Goal: Task Accomplishment & Management: Manage account settings

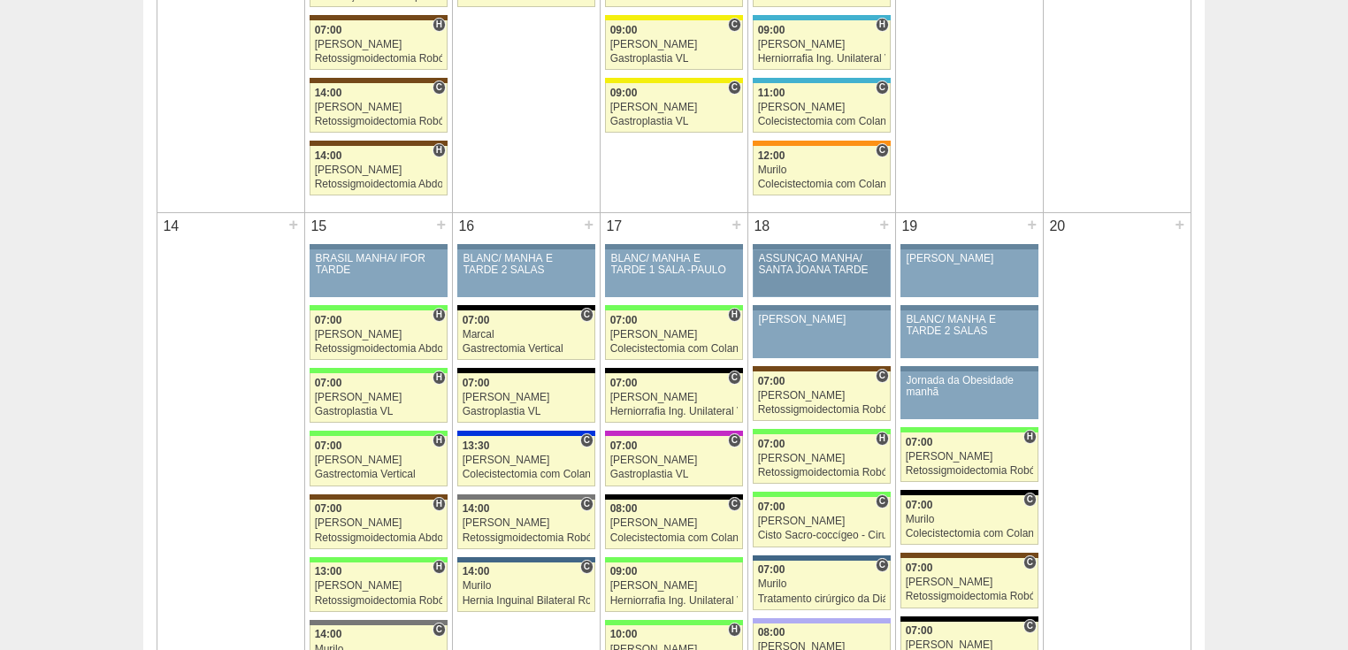
scroll to position [1486, 0]
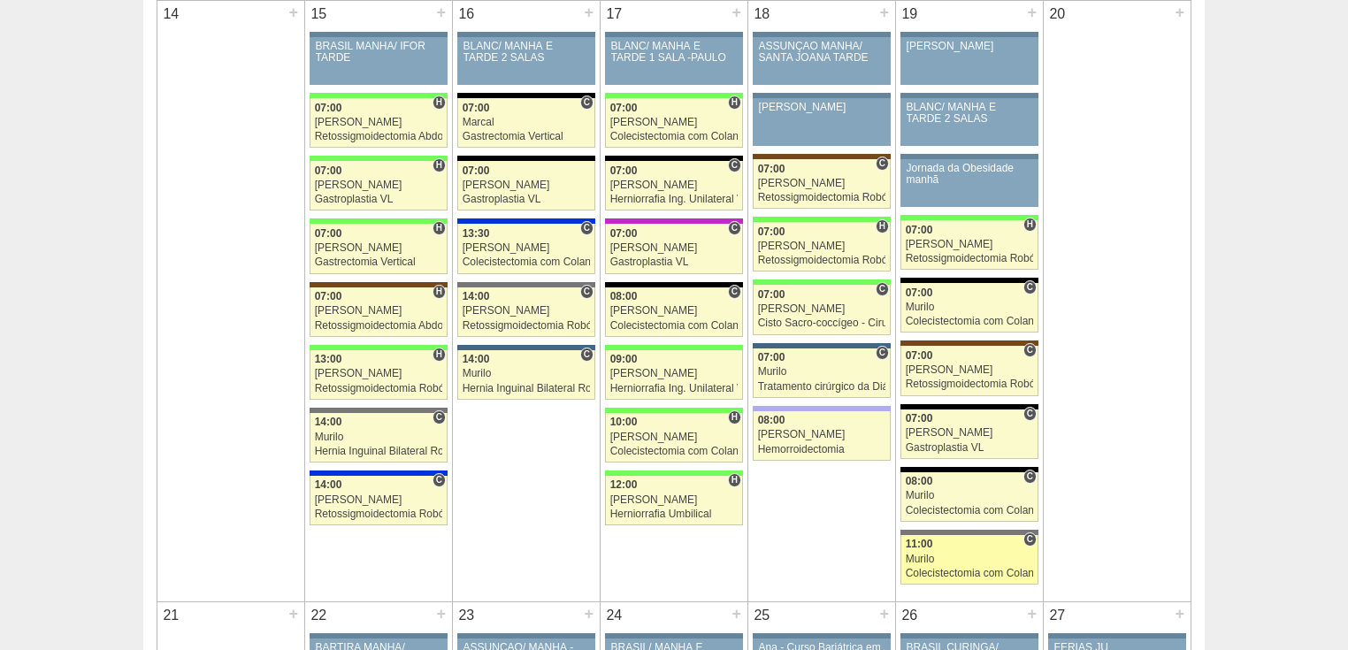
click at [924, 568] on div "Colecistectomia com Colangiografia VL" at bounding box center [970, 573] width 128 height 11
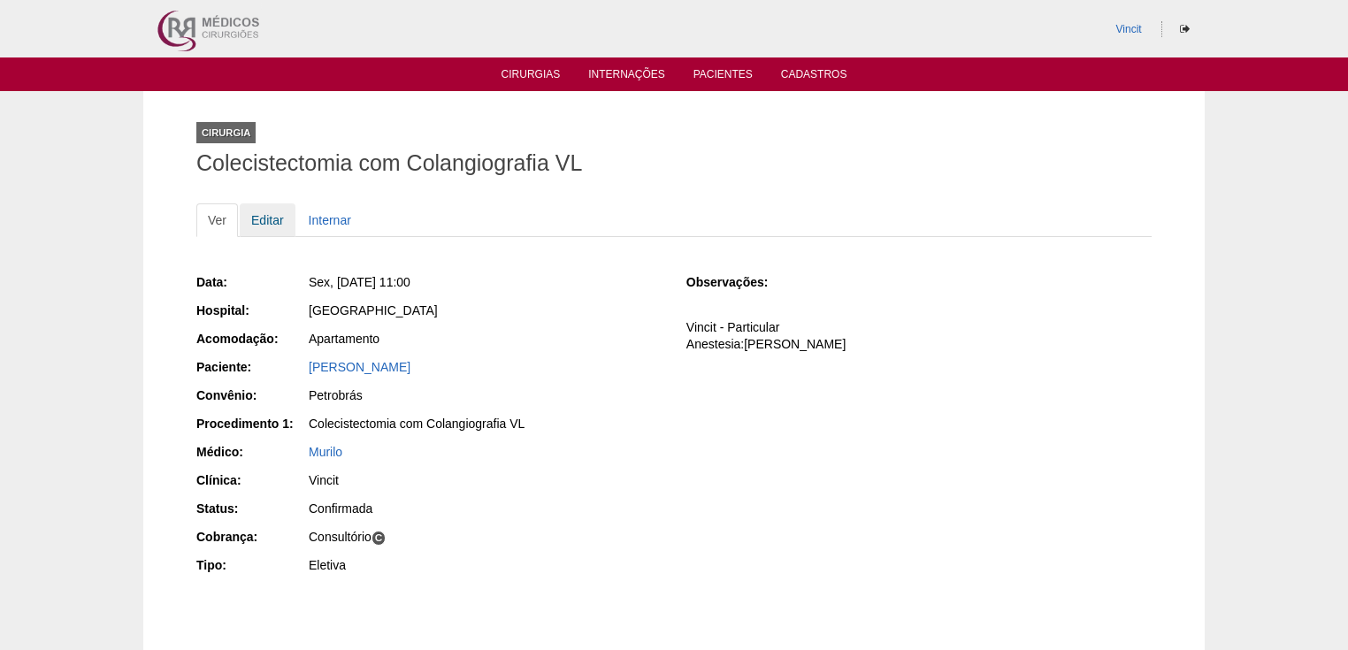
click at [272, 227] on link "Editar" at bounding box center [268, 220] width 56 height 34
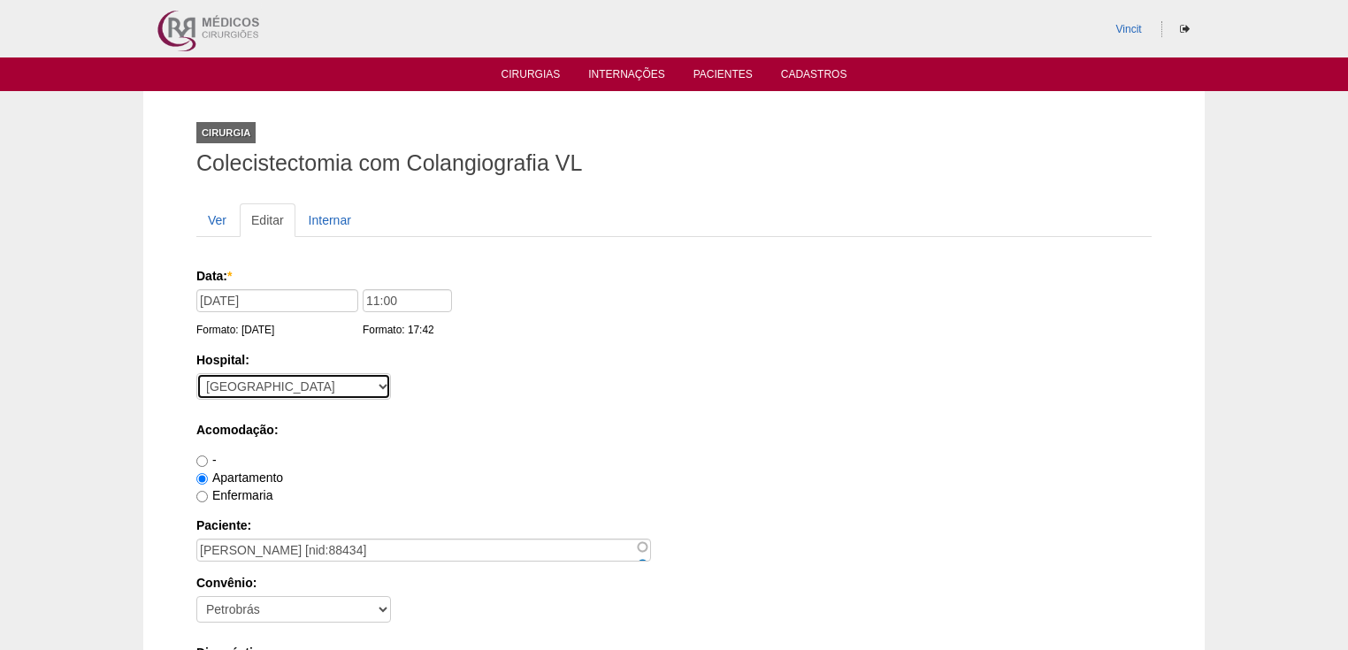
click at [322, 384] on select "- Nenhum - 9 de Julho Albert Einstein Alvorada América Assunção Bartira Benefic…" at bounding box center [293, 386] width 195 height 27
select select "28"
click at [196, 373] on select "- Nenhum - 9 de Julho Albert Einstein Alvorada América Assunção Bartira Benefic…" at bounding box center [293, 386] width 195 height 27
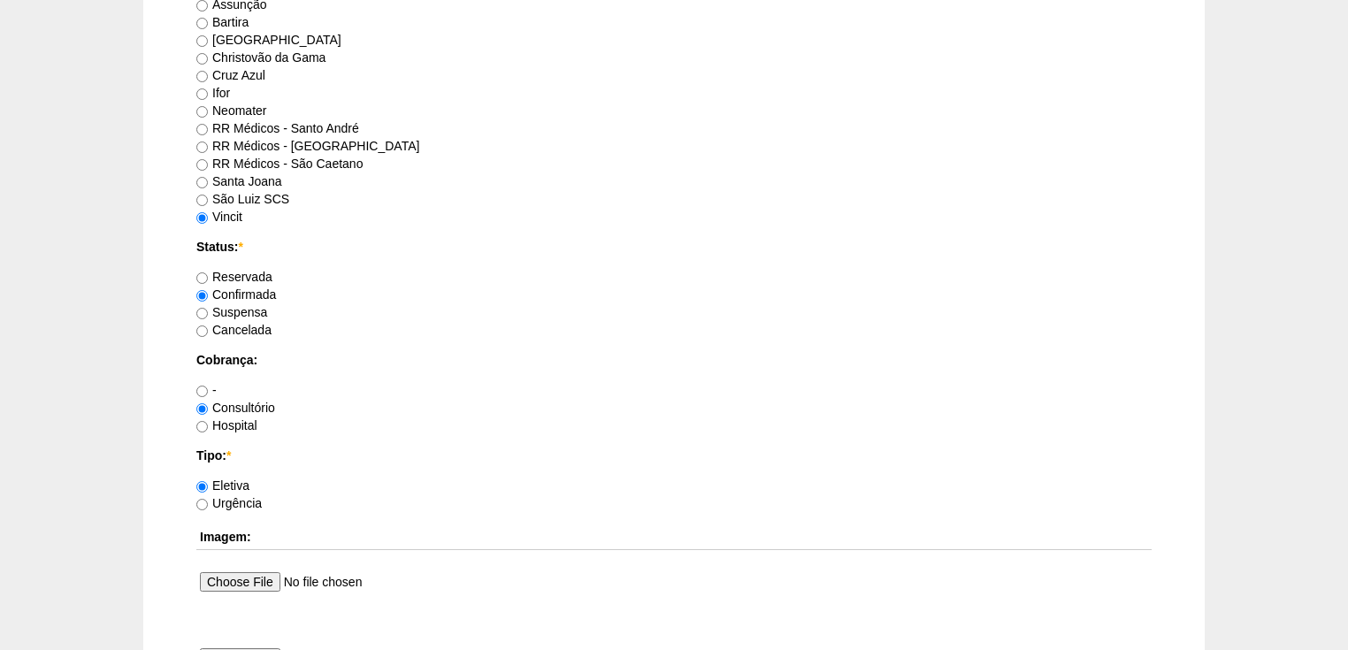
scroll to position [1274, 0]
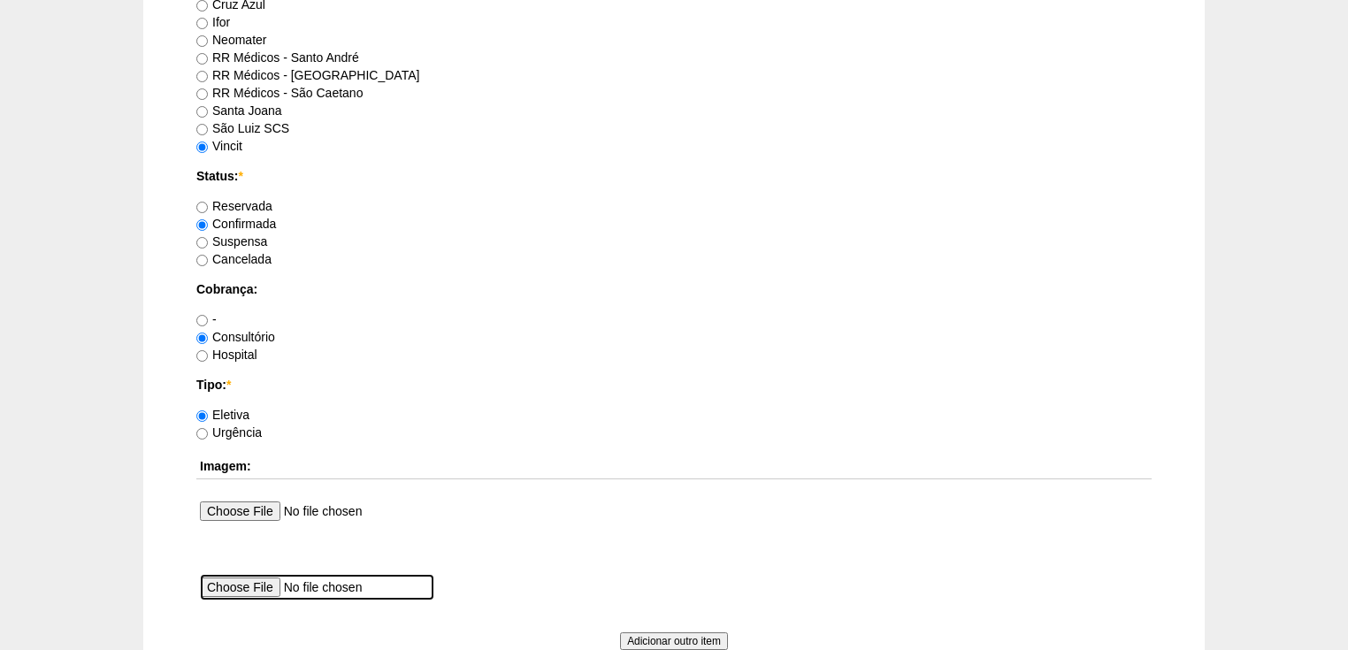
click at [233, 580] on input "file" at bounding box center [317, 587] width 234 height 27
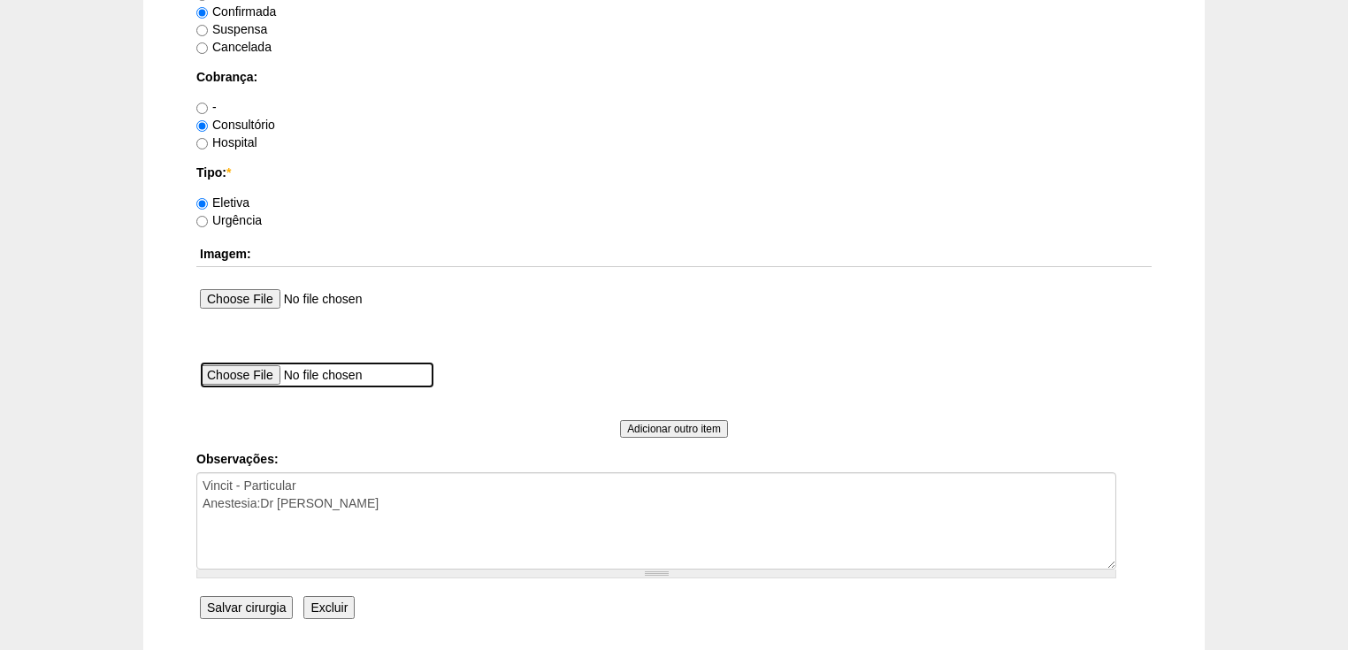
scroll to position [1557, 0]
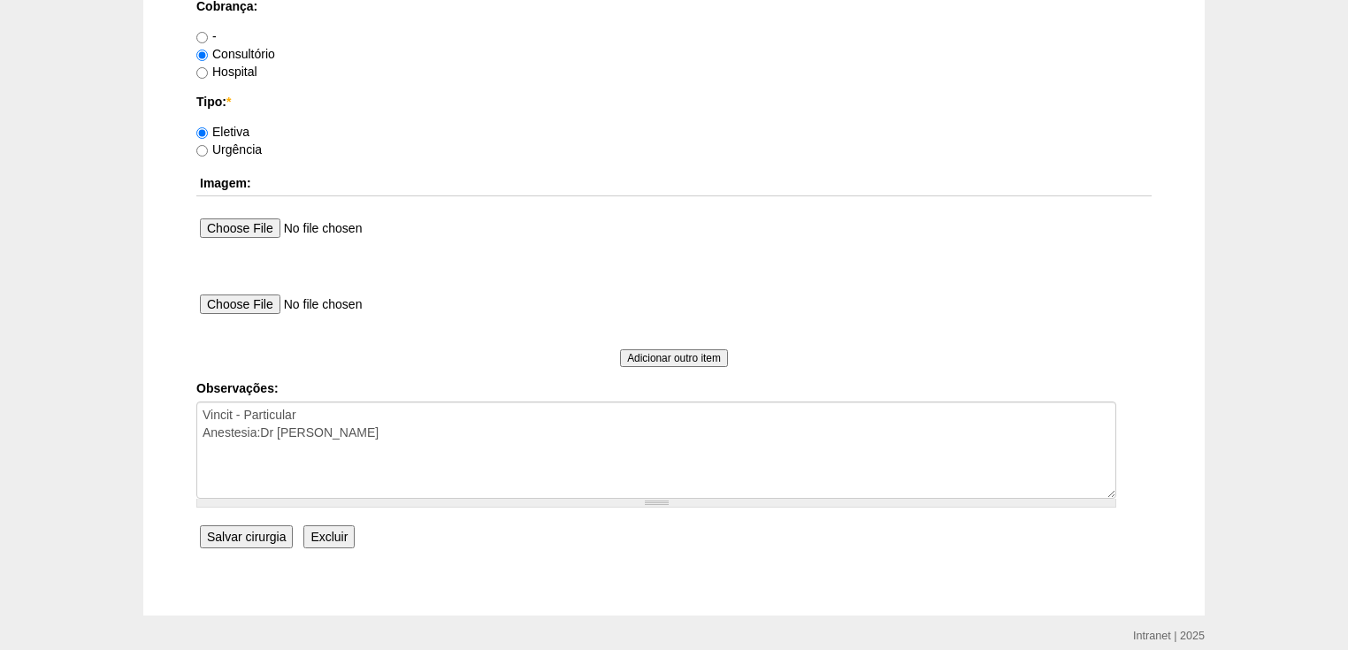
click at [234, 535] on input "Salvar cirurgia" at bounding box center [246, 536] width 93 height 23
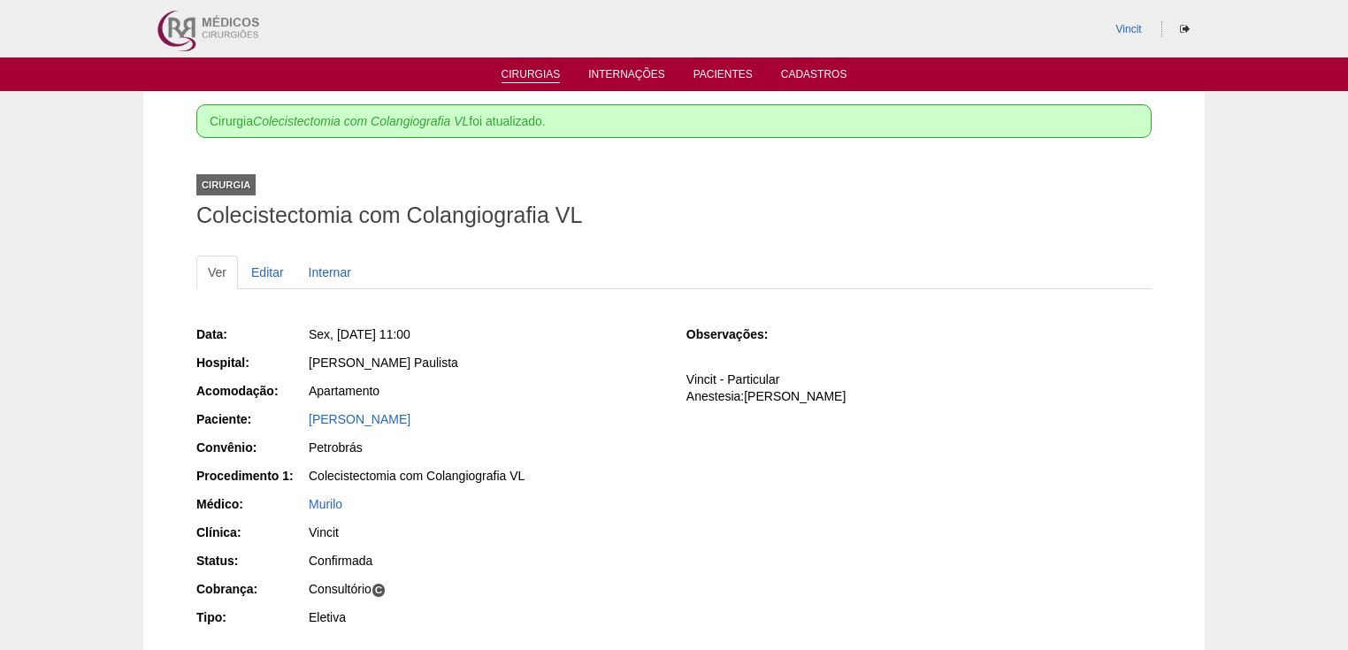
click at [524, 73] on link "Cirurgias" at bounding box center [531, 75] width 59 height 15
